Goal: Find specific page/section: Find specific page/section

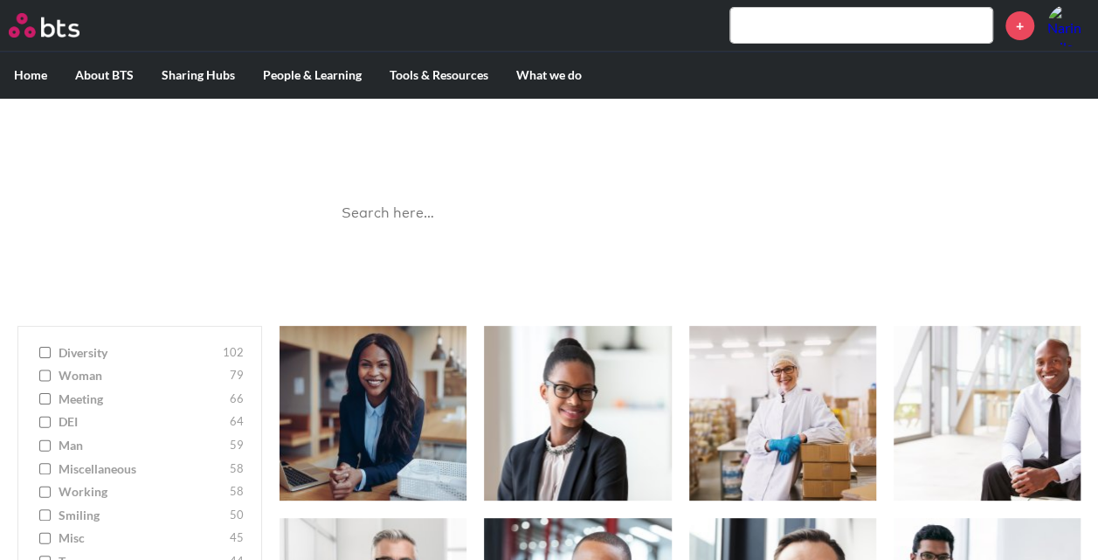
click at [45, 355] on input "diversity 102" at bounding box center [44, 353] width 11 height 12
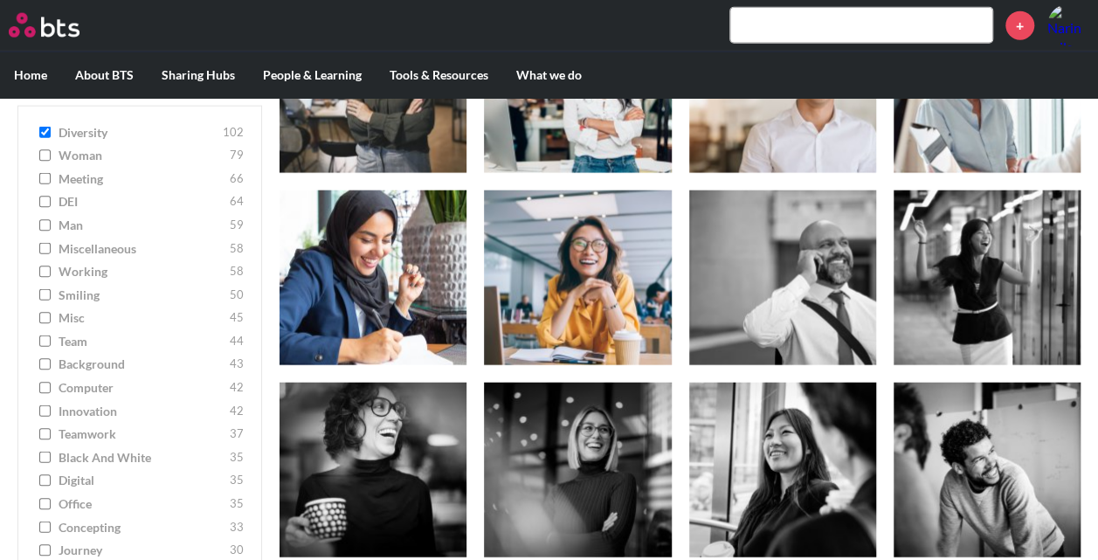
scroll to position [2096, 0]
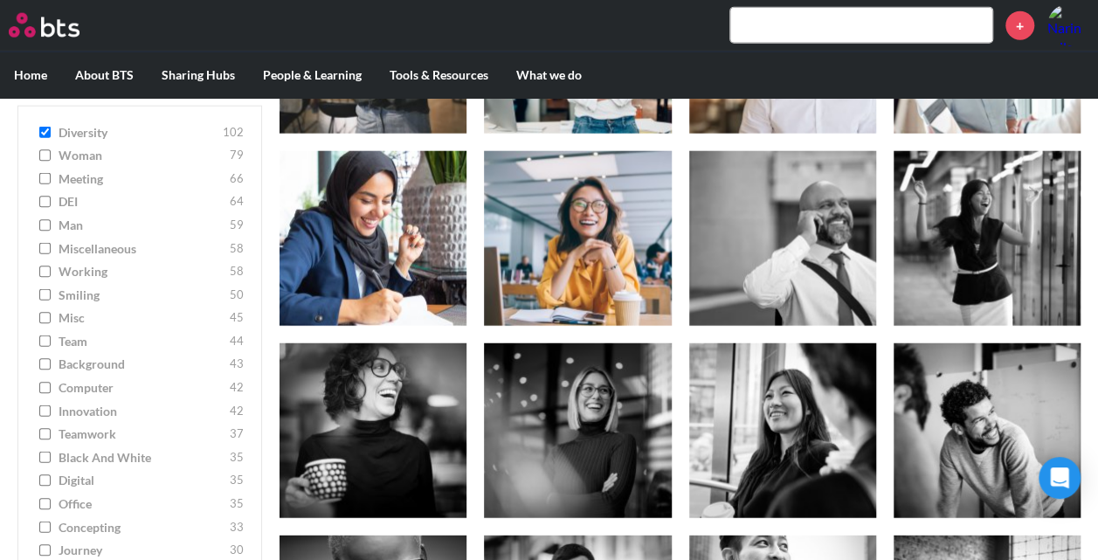
click at [43, 129] on input "diversity 102" at bounding box center [44, 132] width 11 height 12
checkbox input "false"
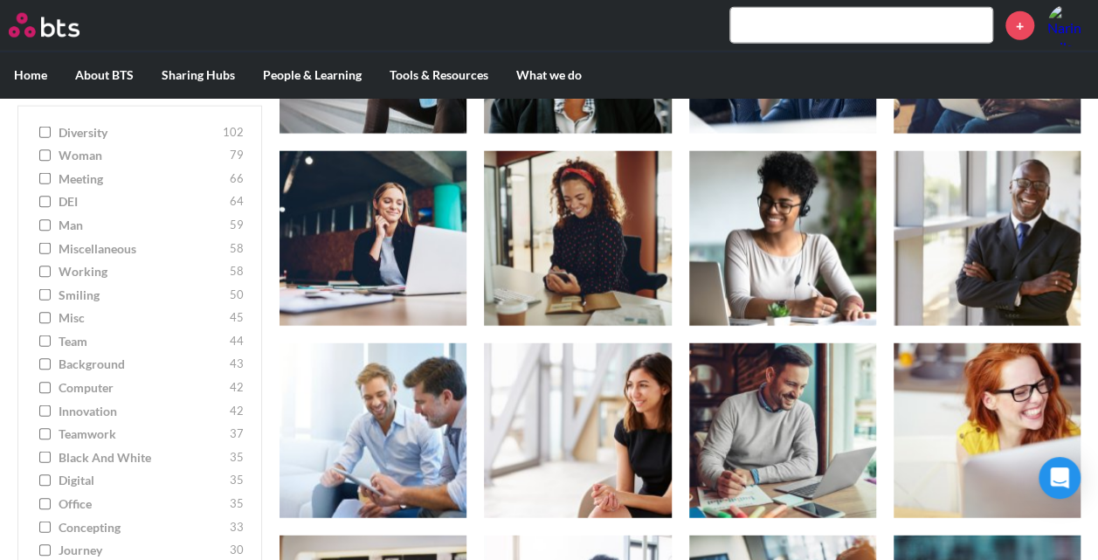
click at [43, 295] on input "smiling 50" at bounding box center [44, 294] width 11 height 12
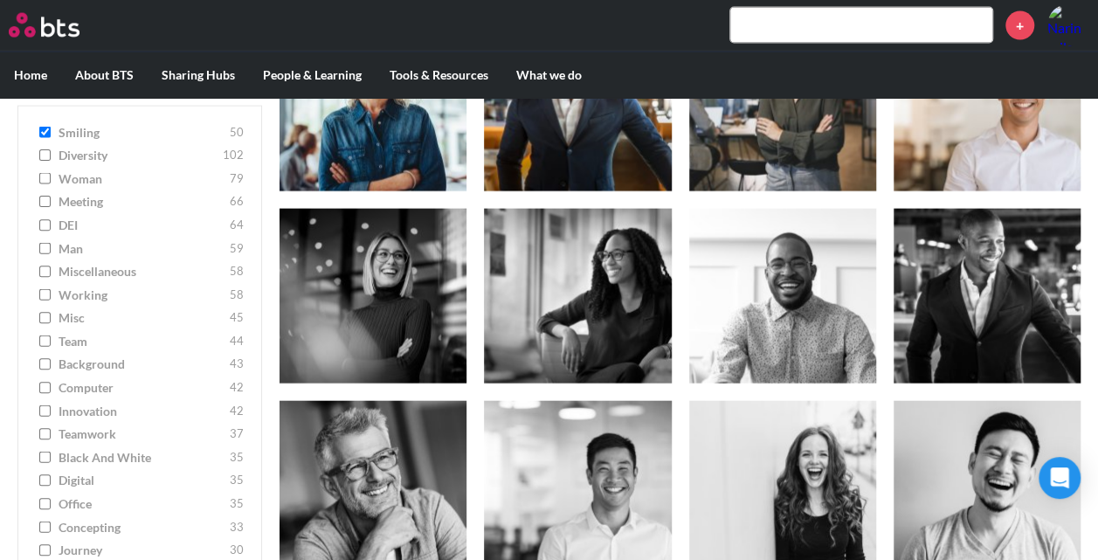
scroll to position [1584, 0]
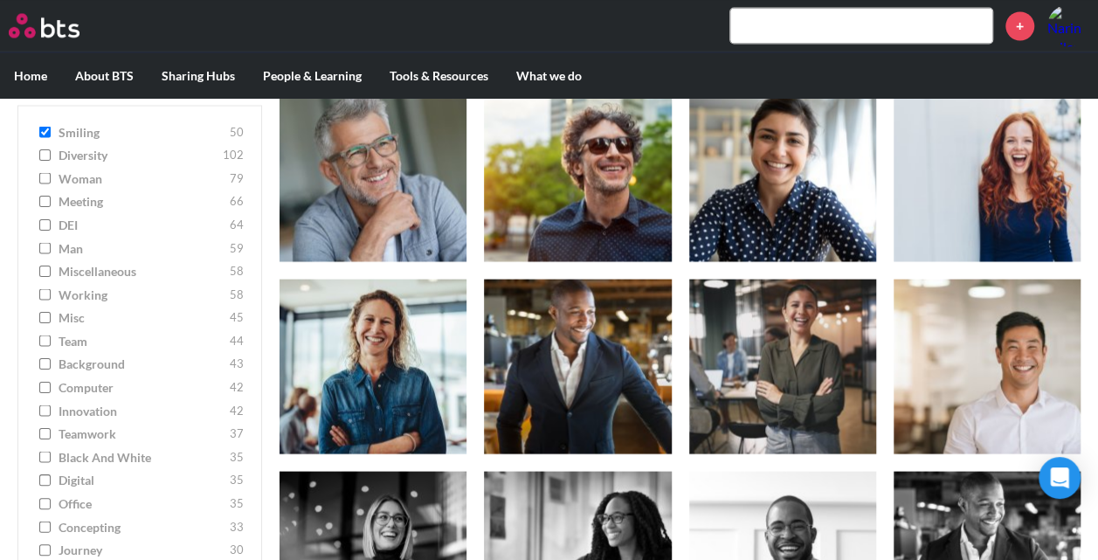
click at [40, 132] on input "smiling 50" at bounding box center [44, 132] width 11 height 12
checkbox input "false"
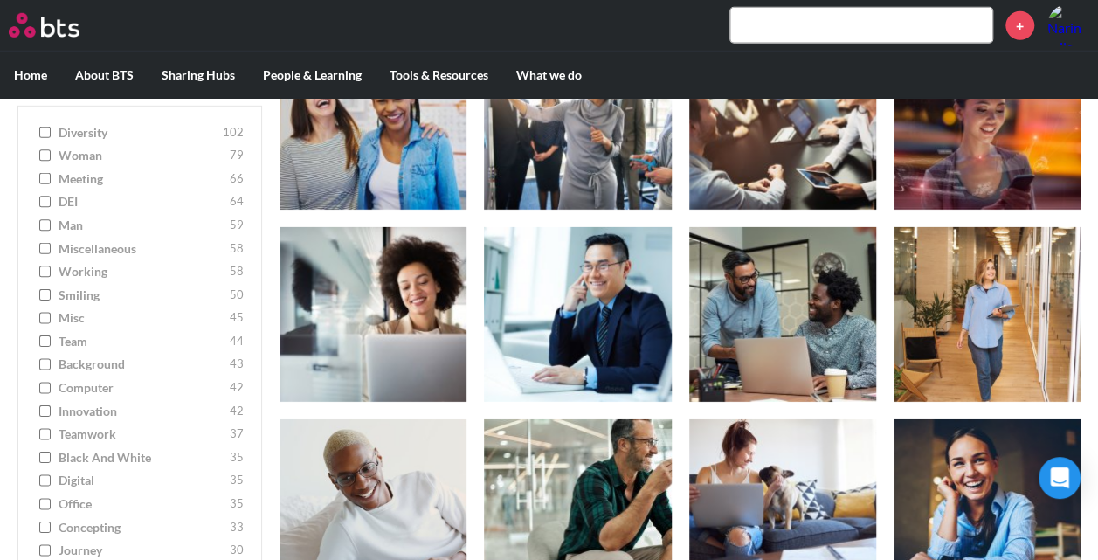
scroll to position [2632, 0]
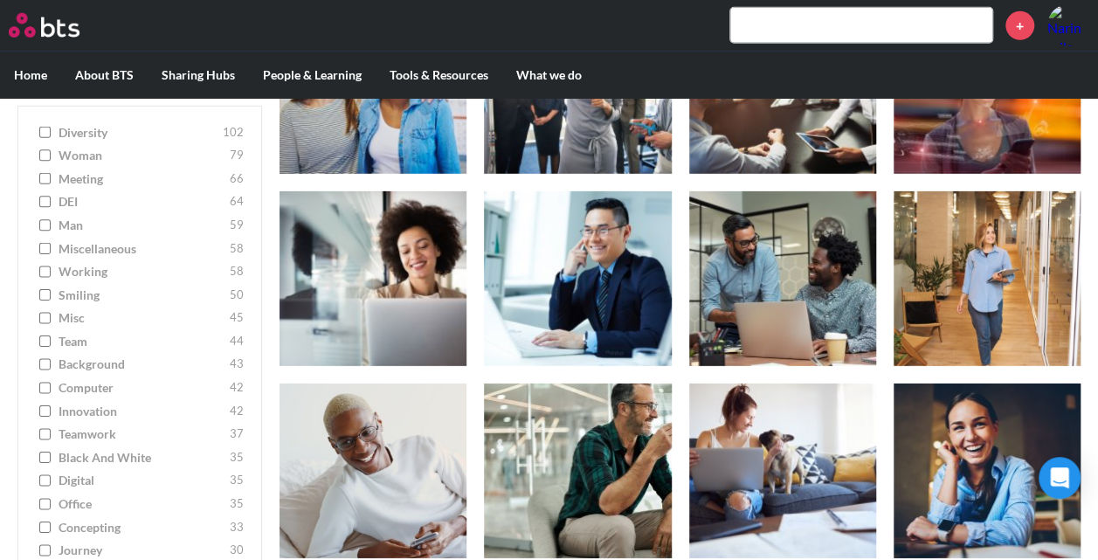
click at [36, 432] on label "teamwork 37" at bounding box center [140, 433] width 208 height 17
click at [39, 432] on input "teamwork 37" at bounding box center [44, 434] width 11 height 12
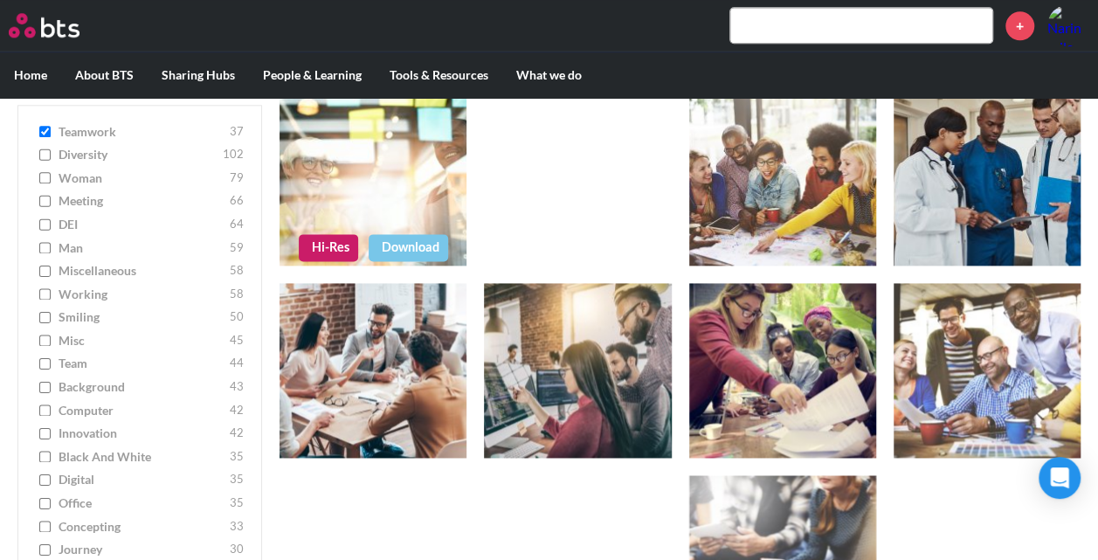
scroll to position [920, 0]
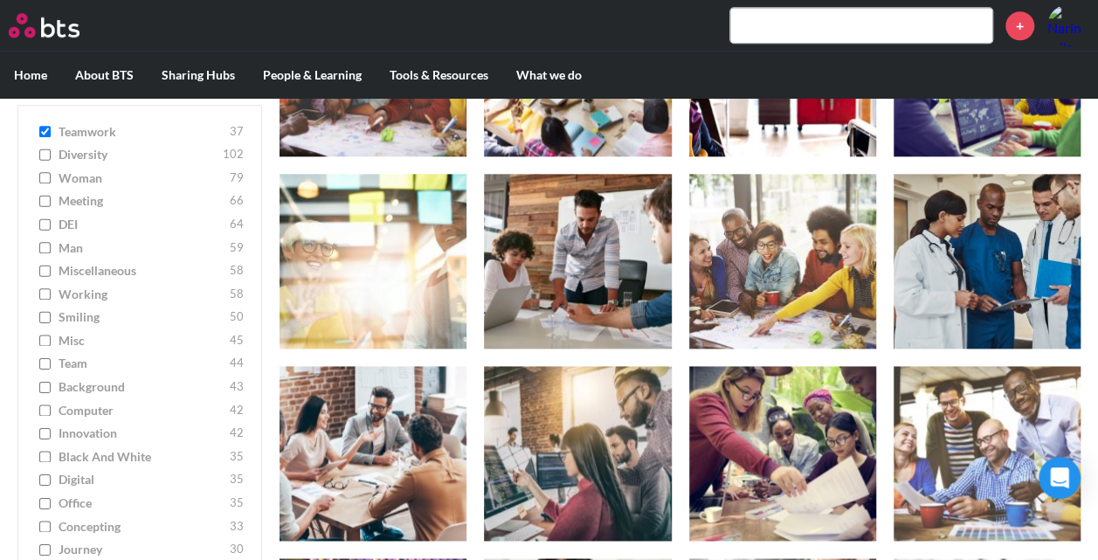
click at [39, 128] on input "teamwork 37" at bounding box center [44, 132] width 11 height 12
checkbox input "false"
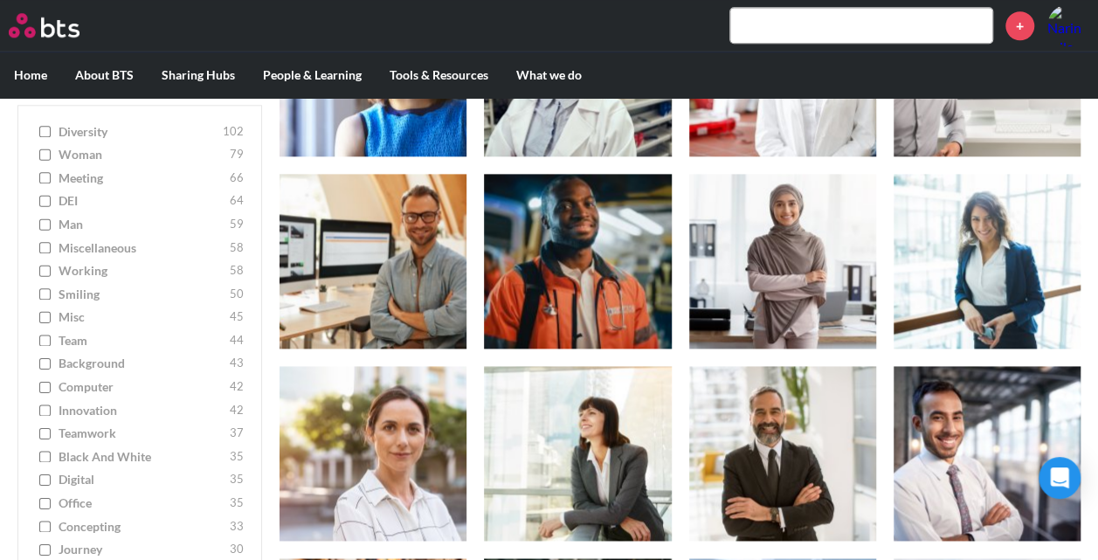
click at [25, 76] on label "Home" at bounding box center [30, 74] width 61 height 45
click at [0, 0] on input "Home" at bounding box center [0, 0] width 0 height 0
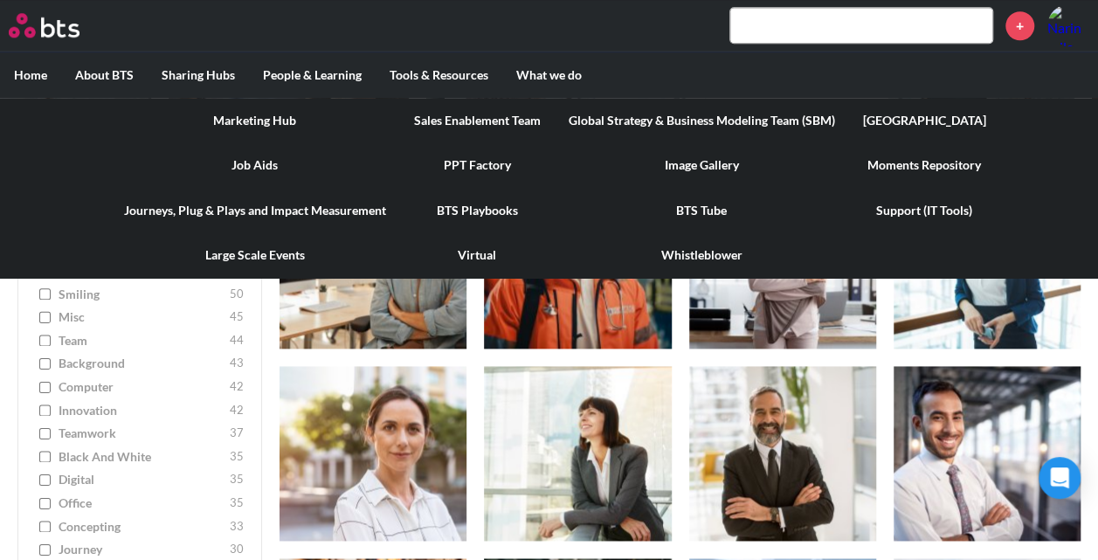
click at [687, 168] on link "Image Gallery" at bounding box center [701, 164] width 294 height 45
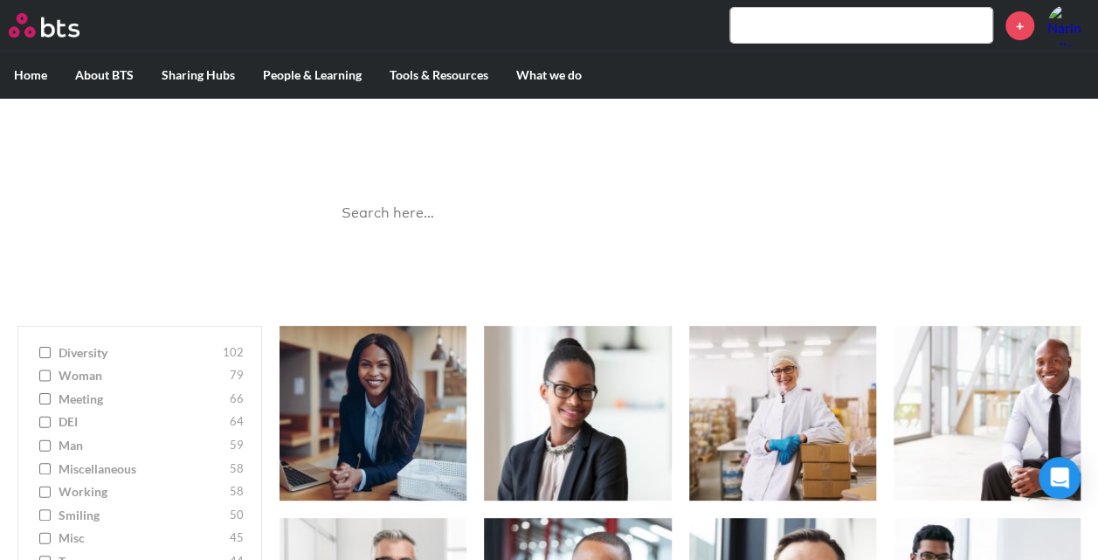
click at [591, 197] on input "search" at bounding box center [549, 213] width 437 height 46
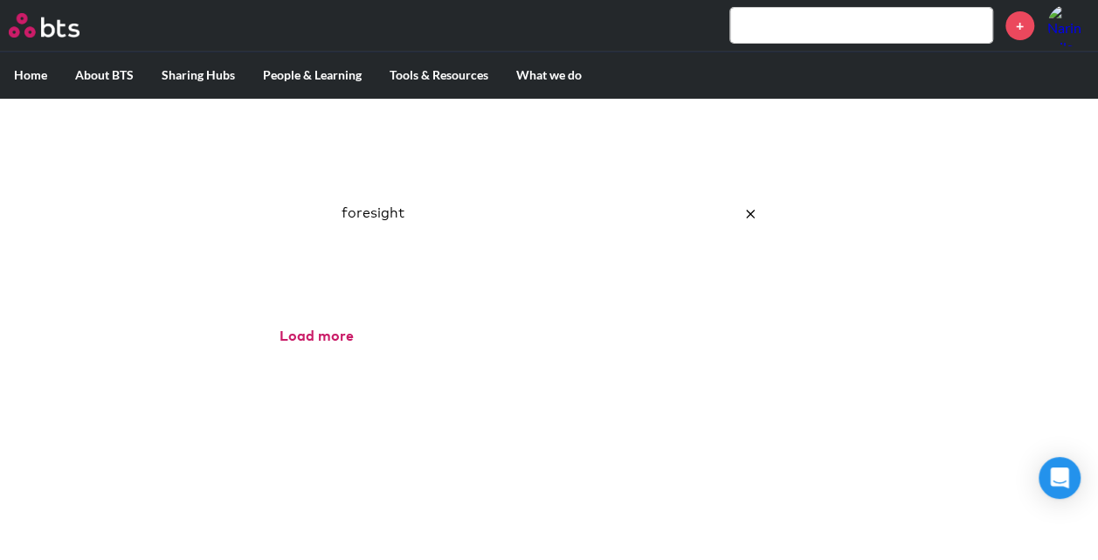
type input "foresight"
click button "submit" at bounding box center [0, 0] width 0 height 0
click at [747, 218] on button "reset" at bounding box center [750, 213] width 35 height 47
